Goal: Find specific page/section: Find specific page/section

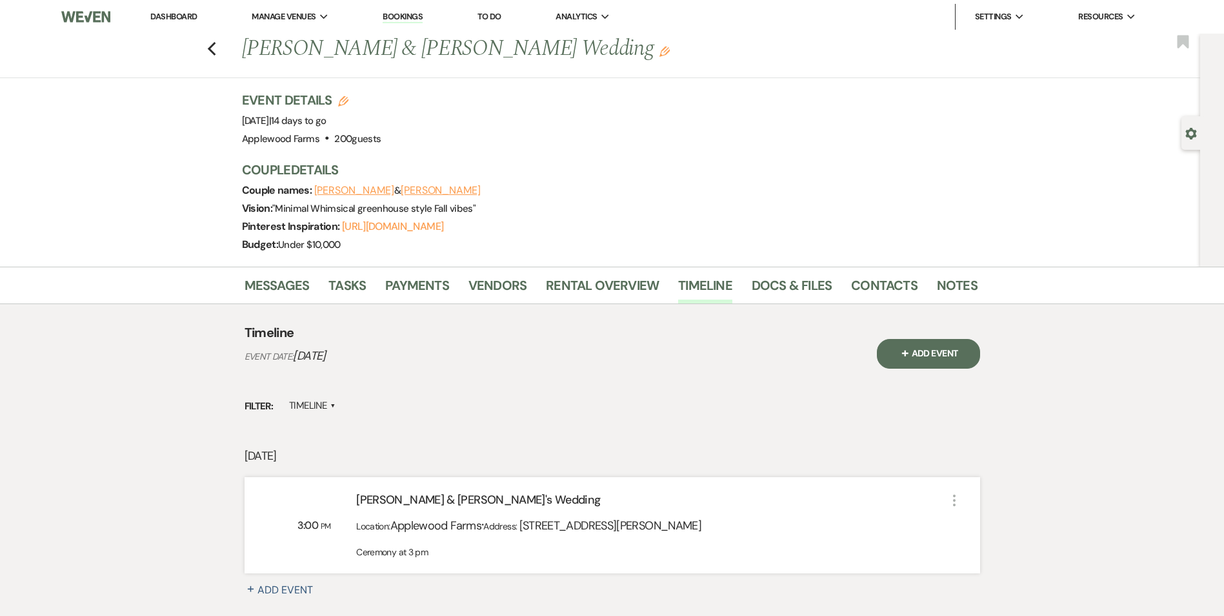
click at [189, 17] on link "Dashboard" at bounding box center [173, 16] width 46 height 11
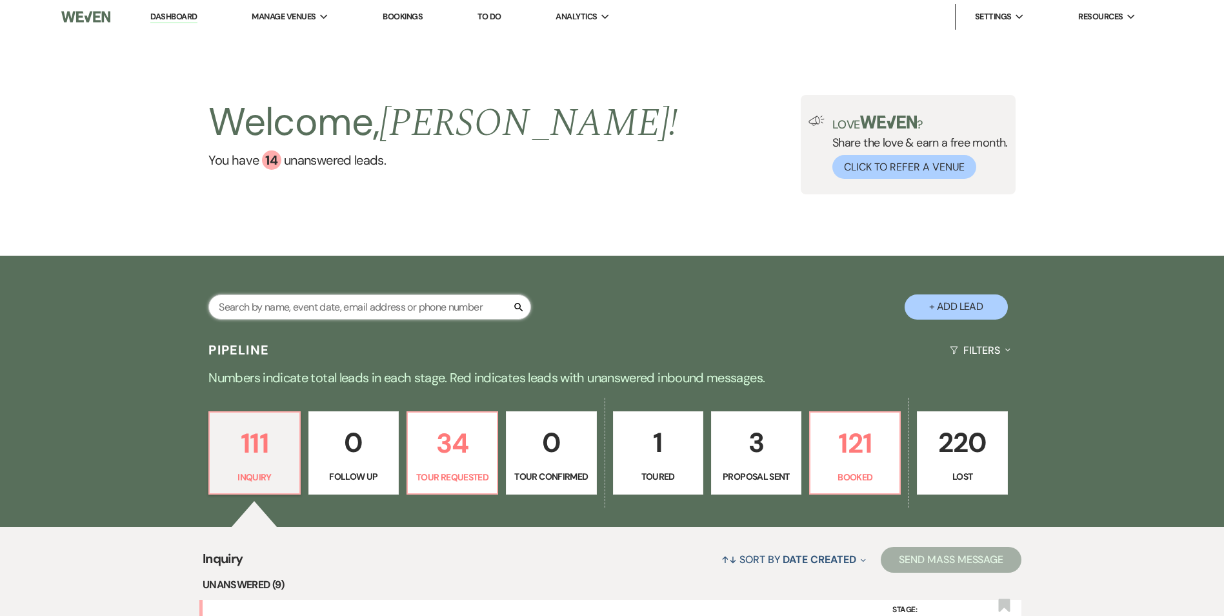
click at [355, 301] on input "text" at bounding box center [369, 306] width 323 height 25
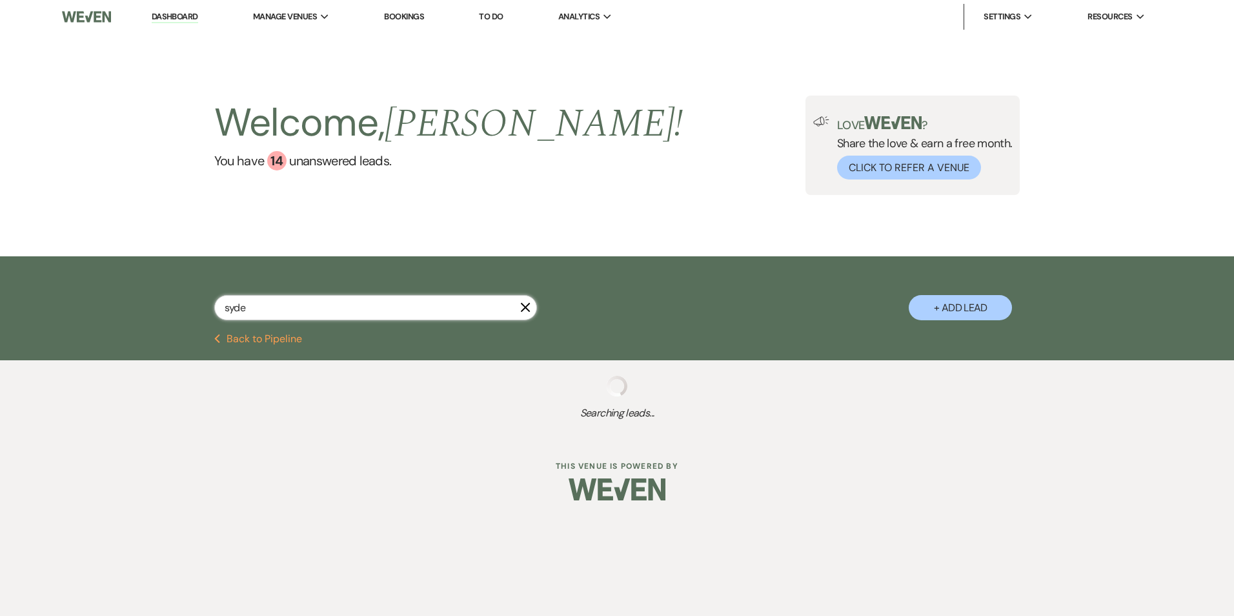
type input "syden"
select select "8"
select select "10"
select select "8"
select select "5"
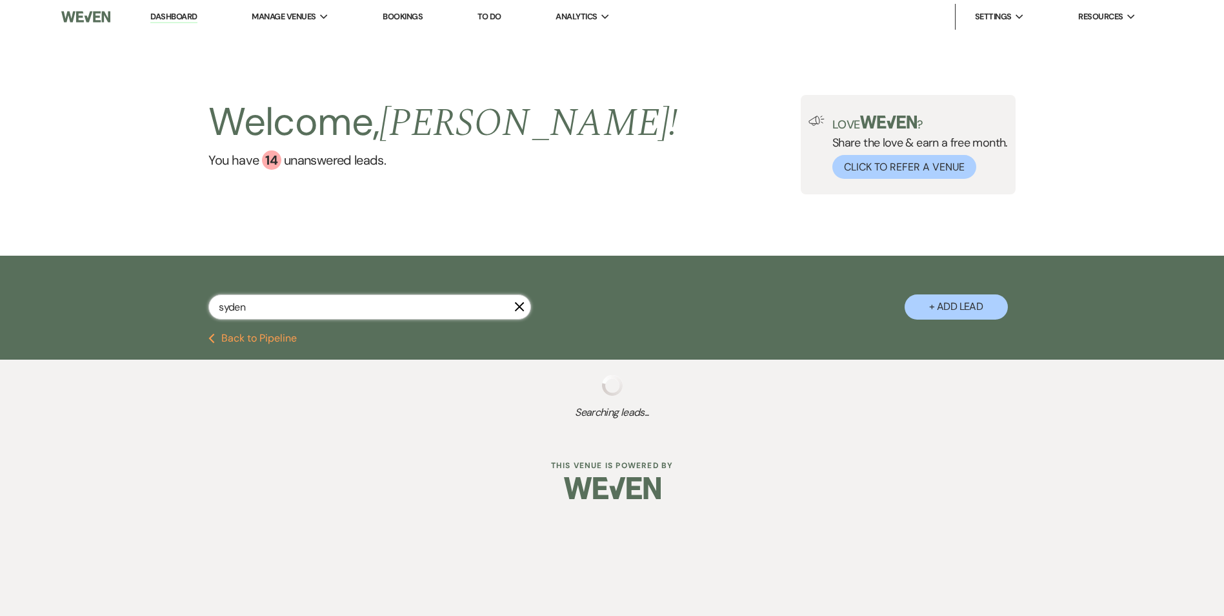
select select "8"
select select "11"
select select "8"
select select "5"
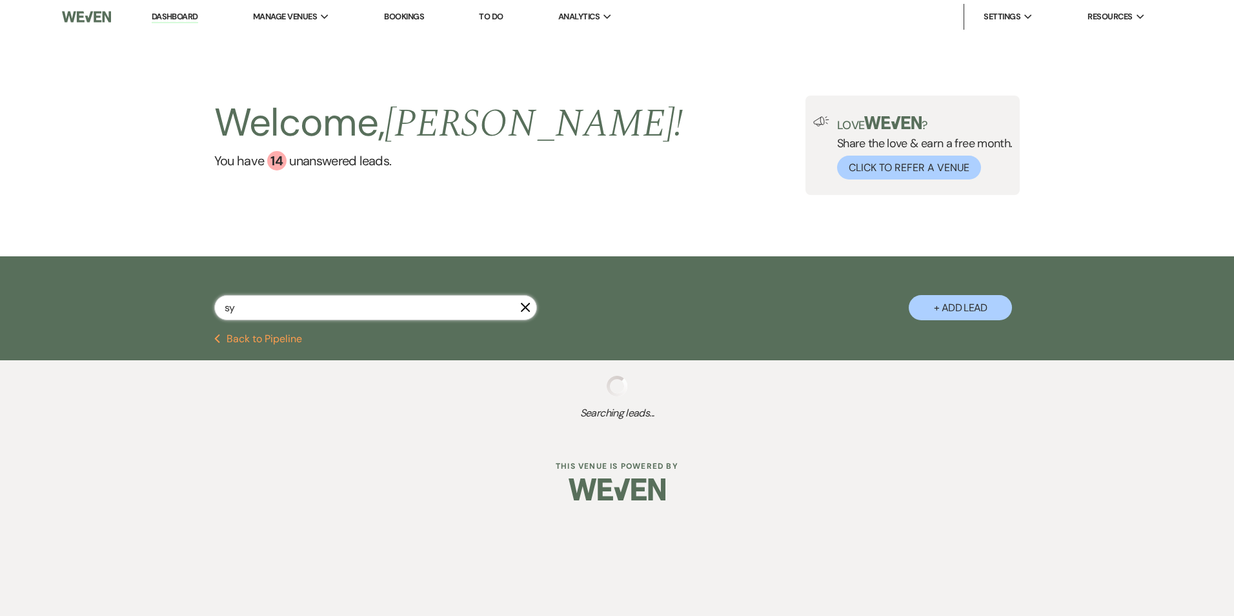
type input "syd"
select select "8"
select select "10"
select select "8"
select select "5"
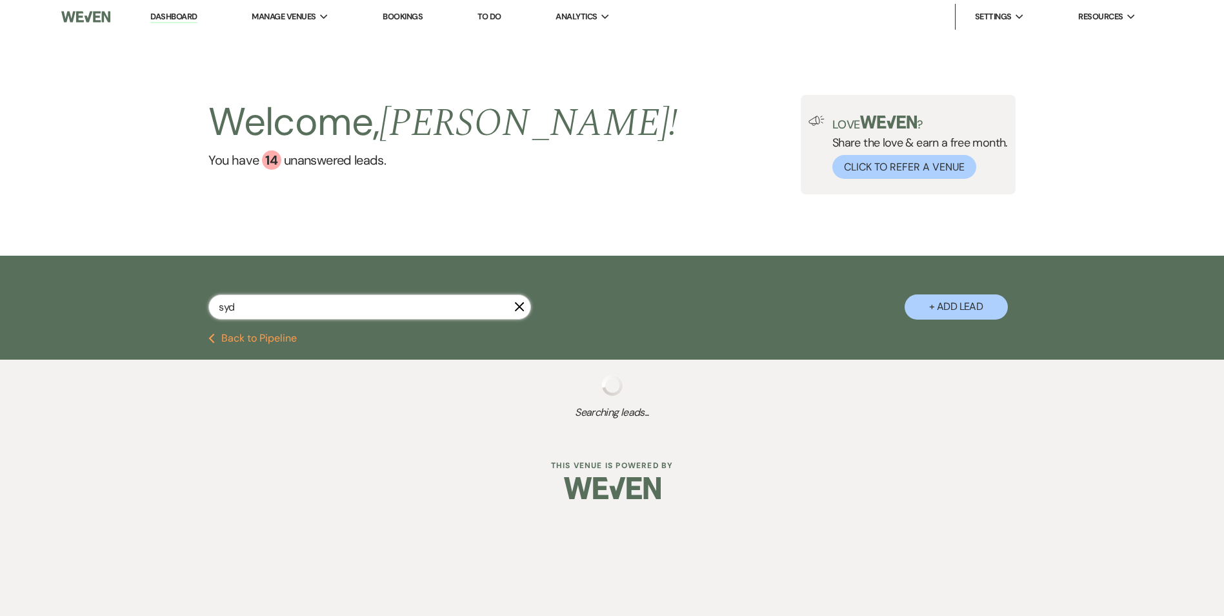
select select "8"
select select "11"
select select "8"
select select "5"
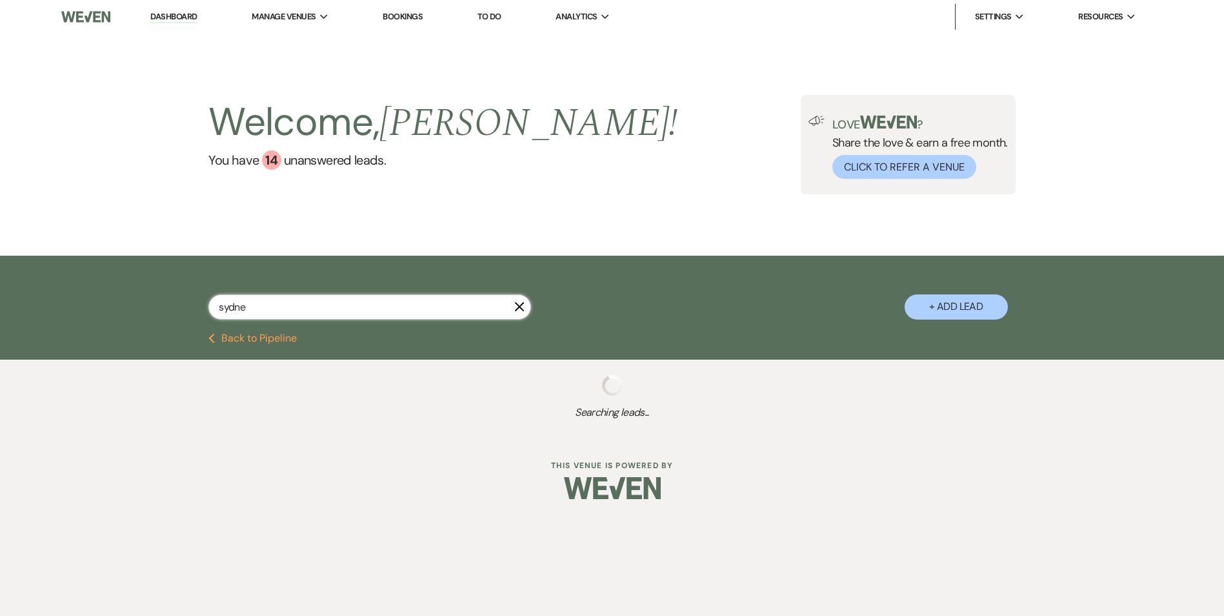
type input "sydney"
select select "8"
select select "11"
select select "8"
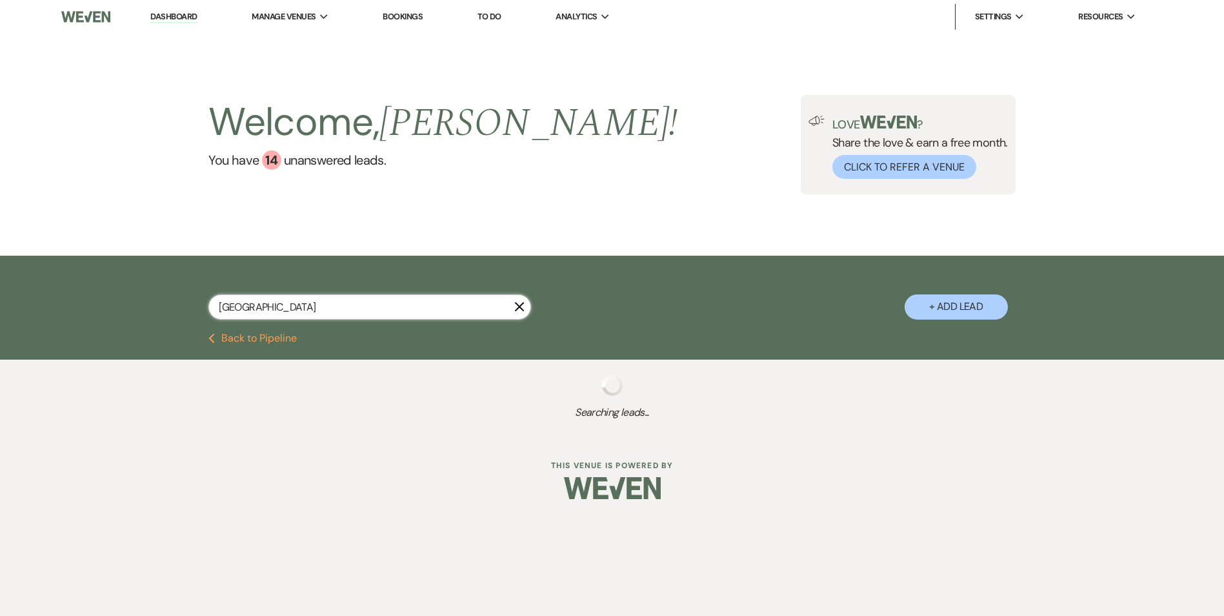
select select "11"
select select "8"
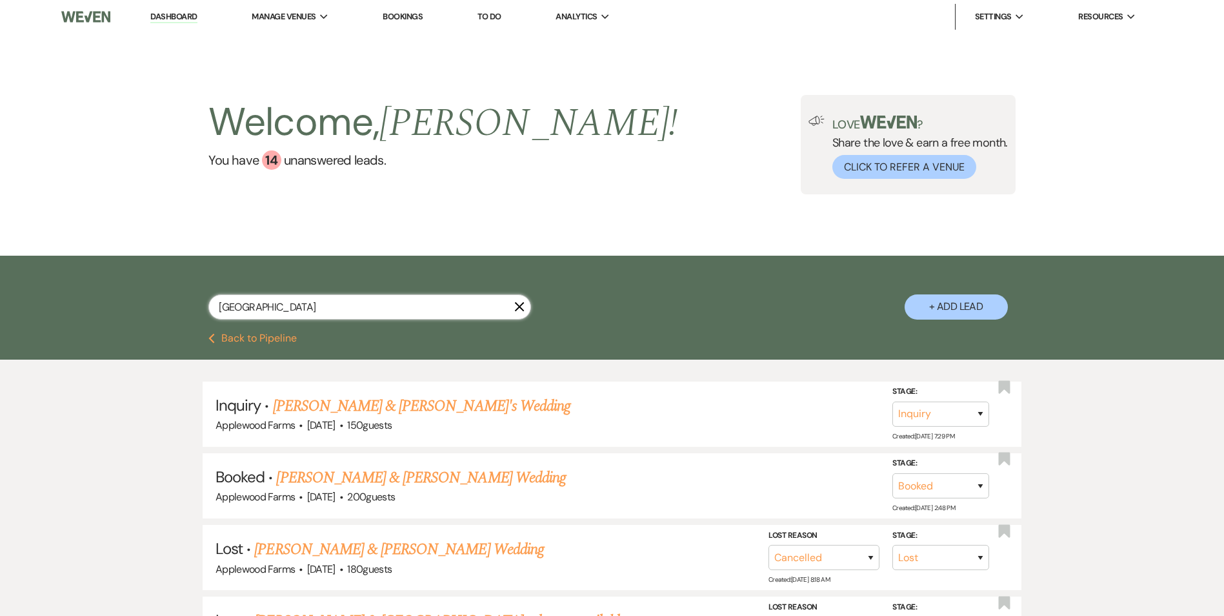
type input "sydney"
click at [402, 470] on link "Jeffrey Puehler & Sydney Gladding's Wedding" at bounding box center [420, 477] width 289 height 23
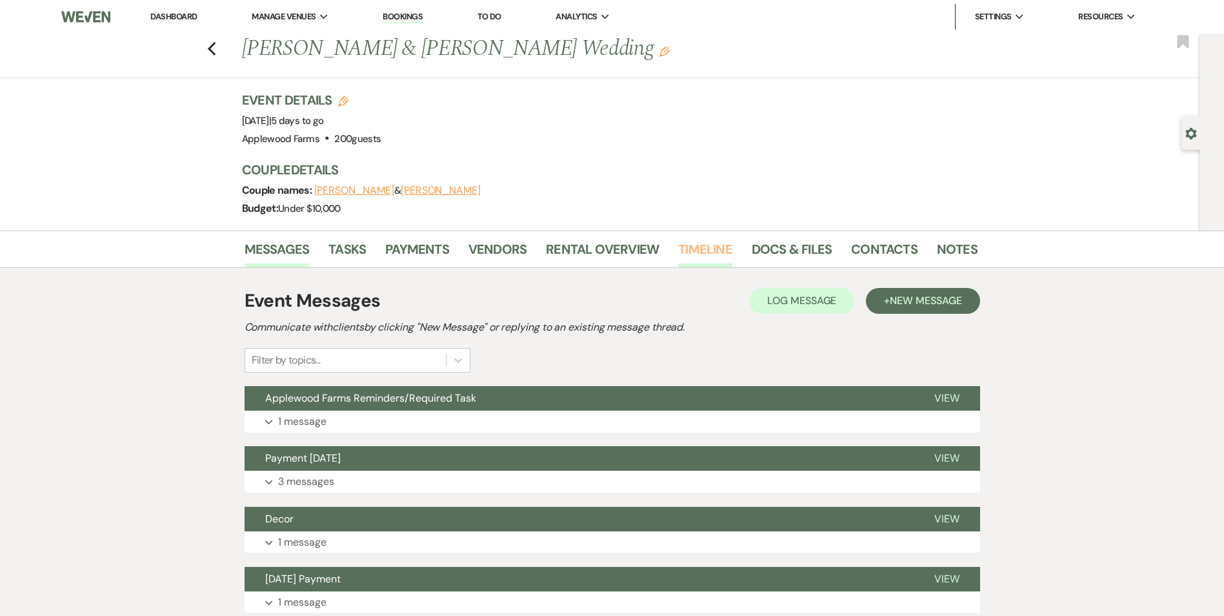
click at [696, 254] on link "Timeline" at bounding box center [705, 253] width 54 height 28
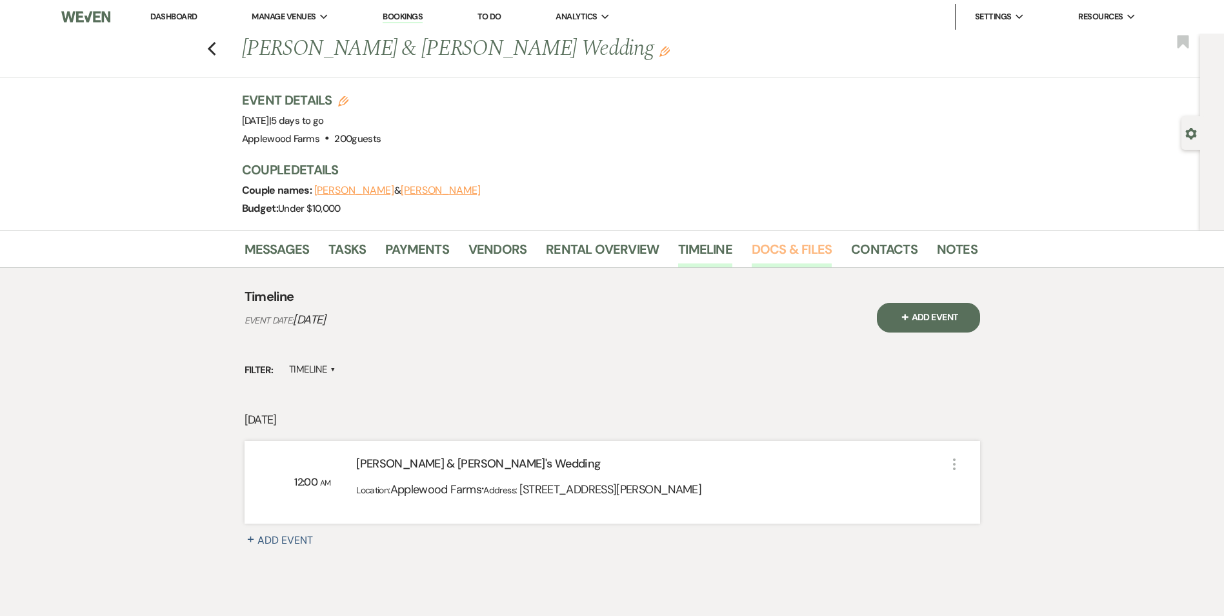
click at [766, 245] on link "Docs & Files" at bounding box center [792, 253] width 80 height 28
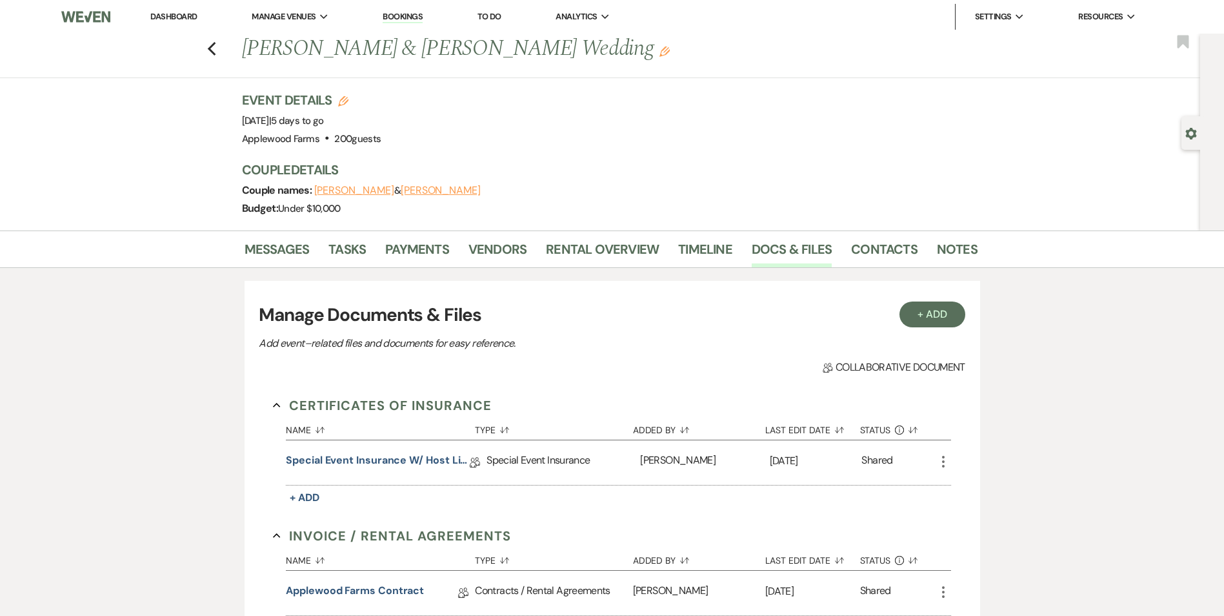
click at [163, 20] on link "Dashboard" at bounding box center [173, 16] width 46 height 11
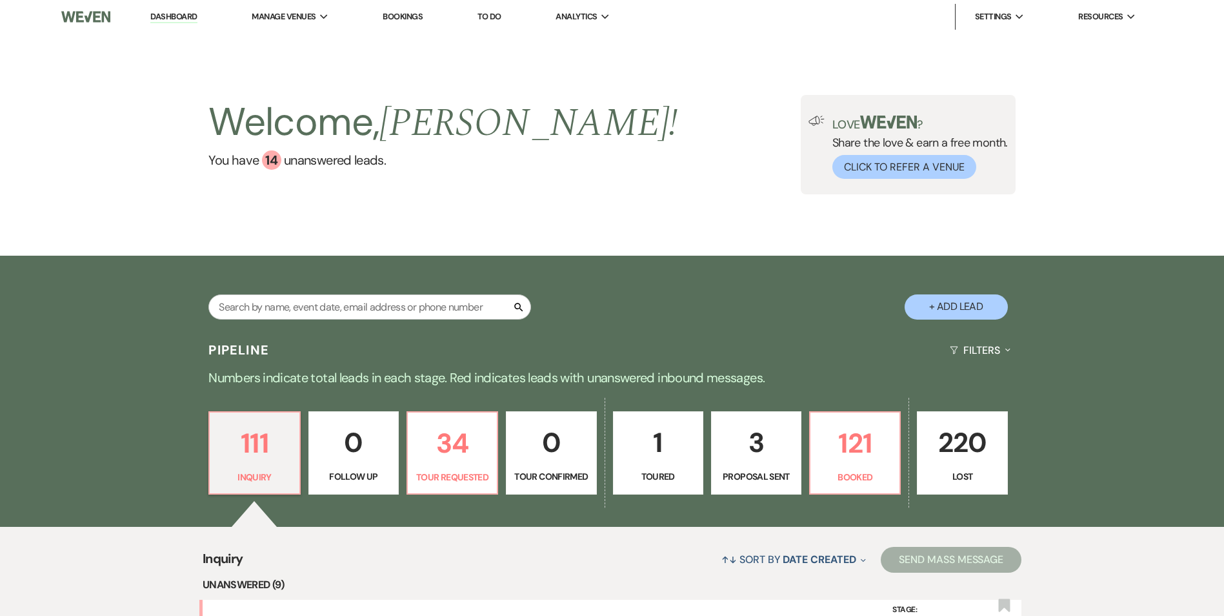
click at [177, 23] on li "Dashboard" at bounding box center [173, 17] width 59 height 26
drag, startPoint x: 177, startPoint y: 23, endPoint x: 706, endPoint y: 210, distance: 561.5
click at [177, 21] on link "Dashboard" at bounding box center [173, 17] width 46 height 12
click at [179, 19] on link "Dashboard" at bounding box center [173, 17] width 46 height 12
click at [452, 307] on input "text" at bounding box center [369, 306] width 323 height 25
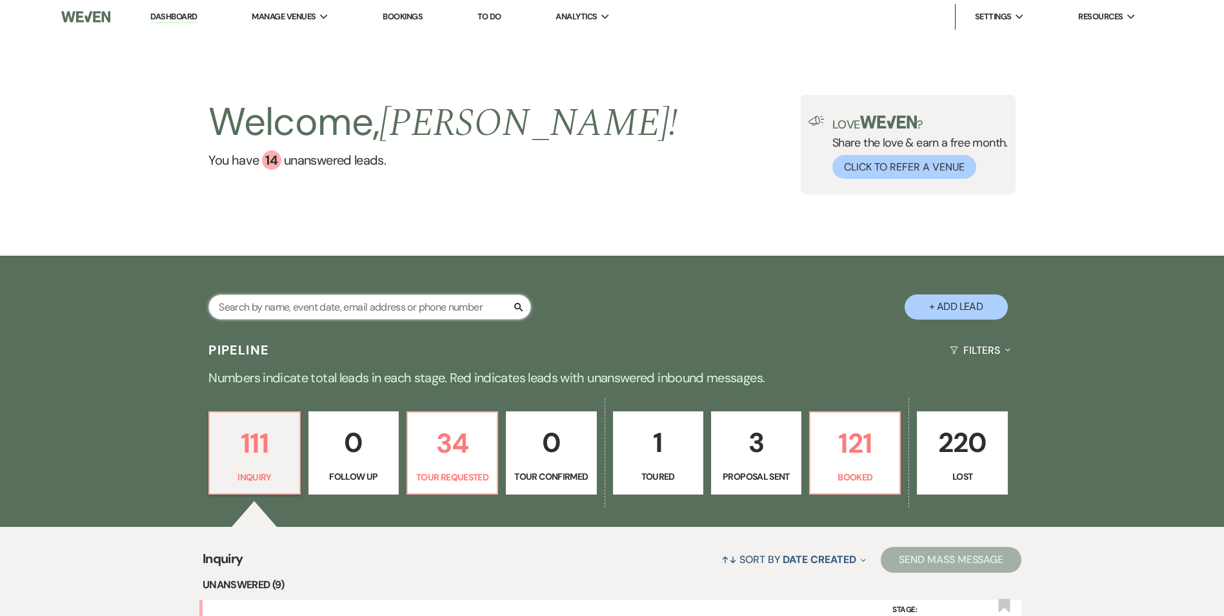
drag, startPoint x: 455, startPoint y: 310, endPoint x: 623, endPoint y: 313, distance: 167.8
click at [455, 310] on input "text" at bounding box center [369, 306] width 323 height 25
click at [863, 329] on div "Search + Add Lead" at bounding box center [612, 296] width 929 height 68
